Goal: Find contact information

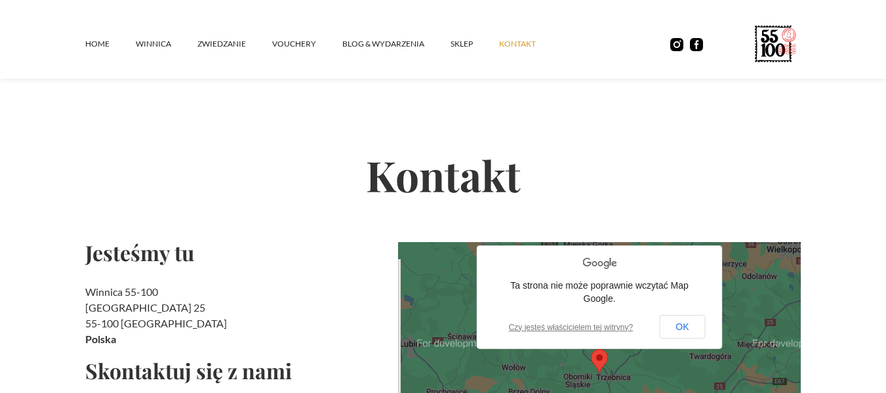
scroll to position [197, 0]
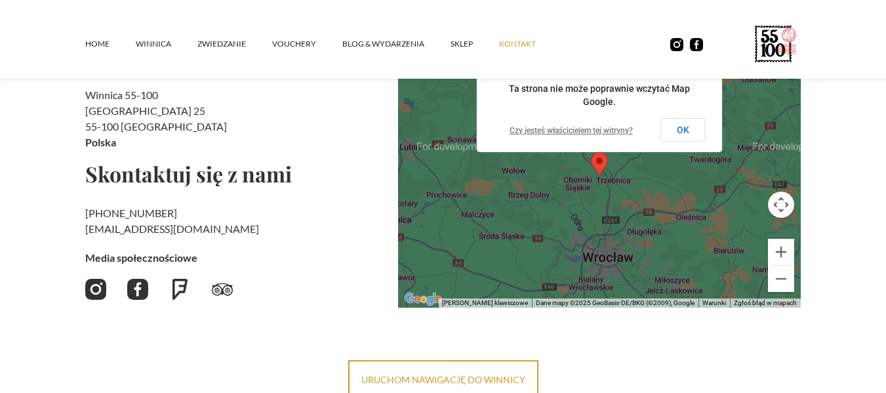
click at [333, 142] on h2 "Winnica 55-100 [STREET_ADDRESS]" at bounding box center [236, 118] width 302 height 63
